Goal: Find specific page/section: Find specific page/section

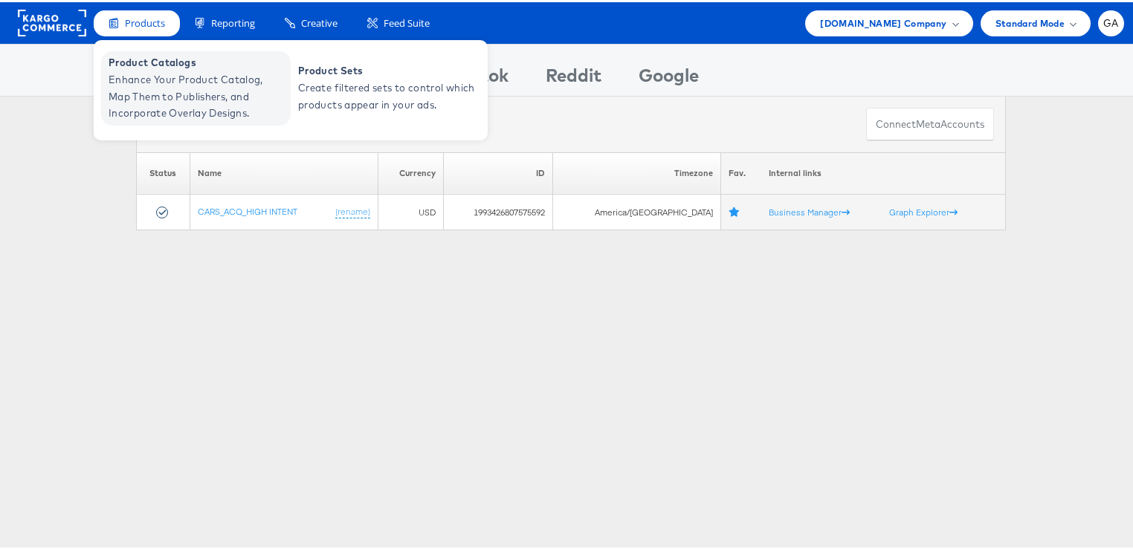
click at [161, 95] on span "Enhance Your Product Catalog, Map Them to Publishers, and Incorporate Overlay D…" at bounding box center [198, 94] width 178 height 51
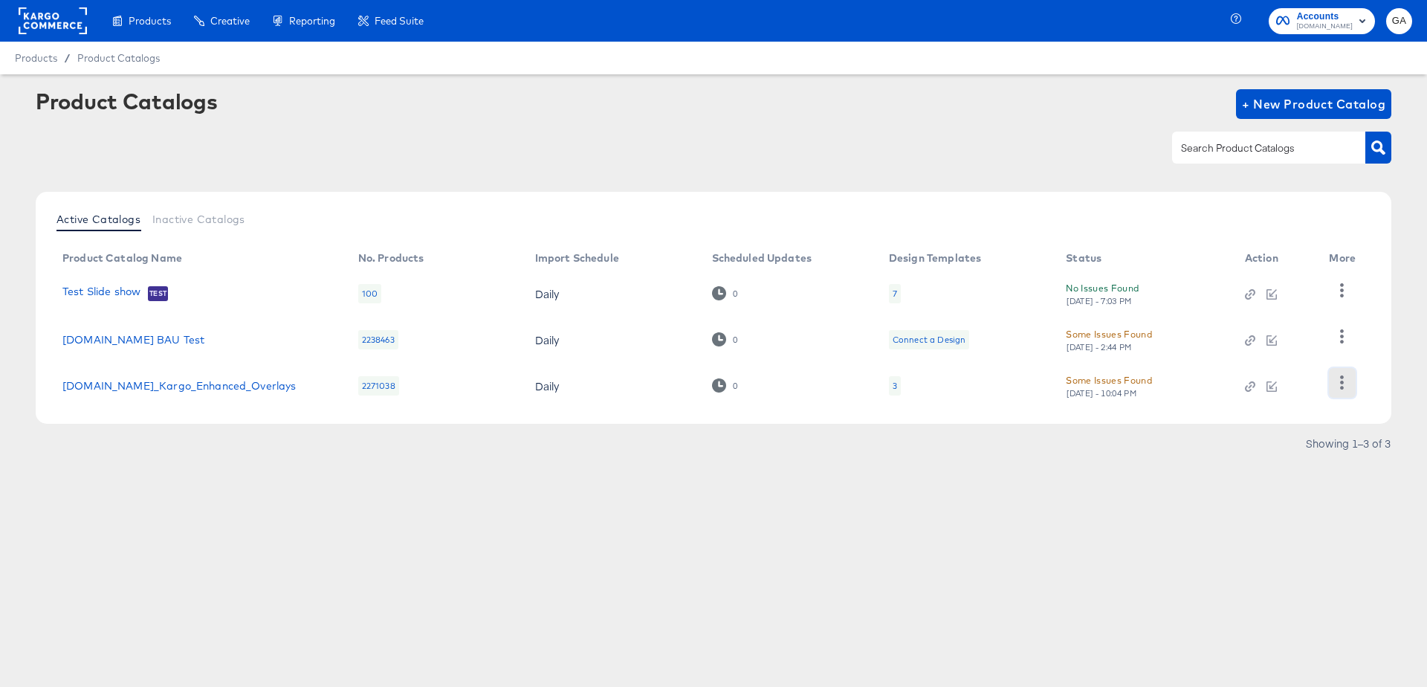
click at [1345, 378] on icon "button" at bounding box center [1342, 382] width 14 height 14
click at [1290, 305] on div "HUD Checks (Internal)" at bounding box center [1281, 309] width 149 height 24
